Goal: Navigation & Orientation: Find specific page/section

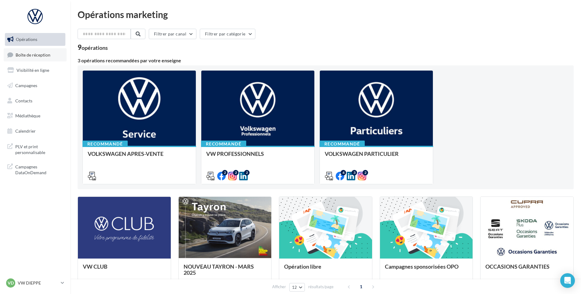
click at [27, 53] on span "Boîte de réception" at bounding box center [33, 54] width 35 height 5
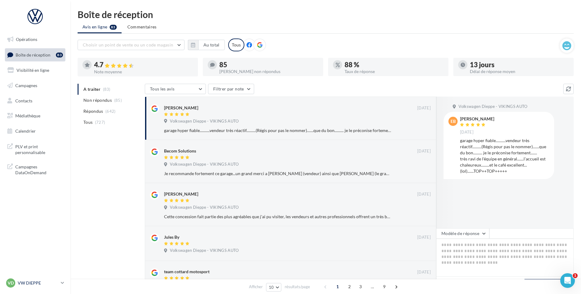
click at [38, 279] on div "VD VW DIEPPE vw-die-vau" at bounding box center [32, 282] width 52 height 9
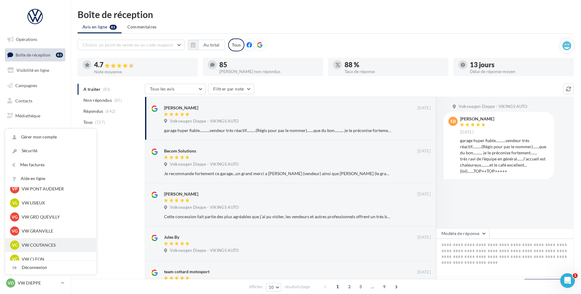
scroll to position [105, 0]
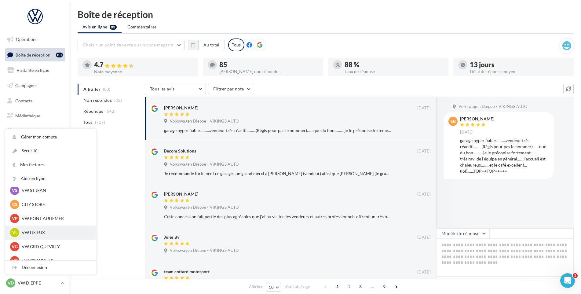
click at [54, 227] on div "VL VW LISIEUX vw-lis-vau" at bounding box center [50, 232] width 91 height 14
click at [47, 231] on p "VW LISIEUX" at bounding box center [55, 232] width 67 height 6
